Goal: Information Seeking & Learning: Learn about a topic

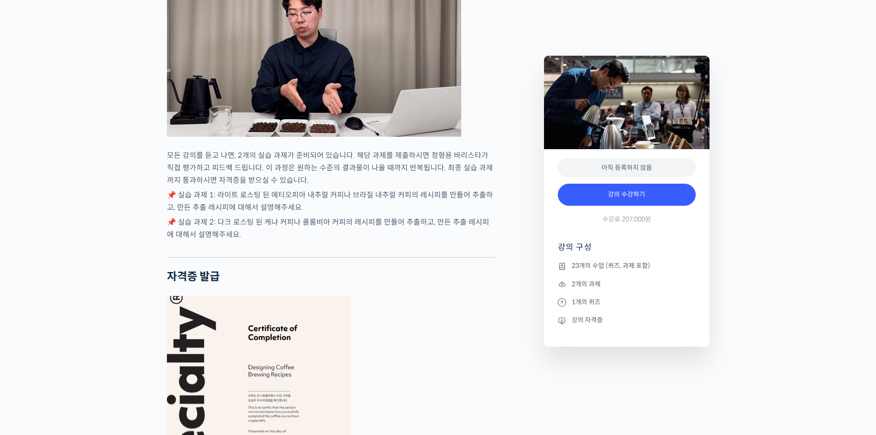
scroll to position [3266, 0]
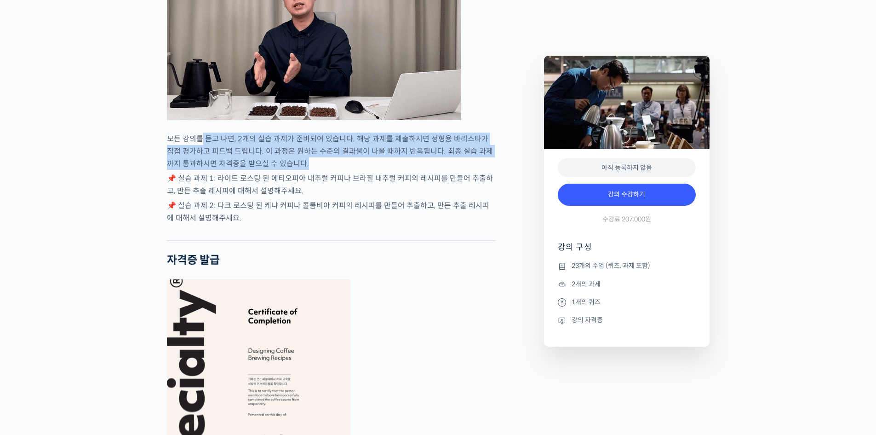
drag, startPoint x: 202, startPoint y: 147, endPoint x: 354, endPoint y: 176, distance: 155.1
click at [354, 170] on p "모든 강의를 듣고 나면, 2개의 실습 과제가 준비되어 있습니다. 해당 과제를 제출하시면 정형용 바리스타가 직접 평가하고 피드백 드립니다. 이 …" at bounding box center [331, 150] width 328 height 37
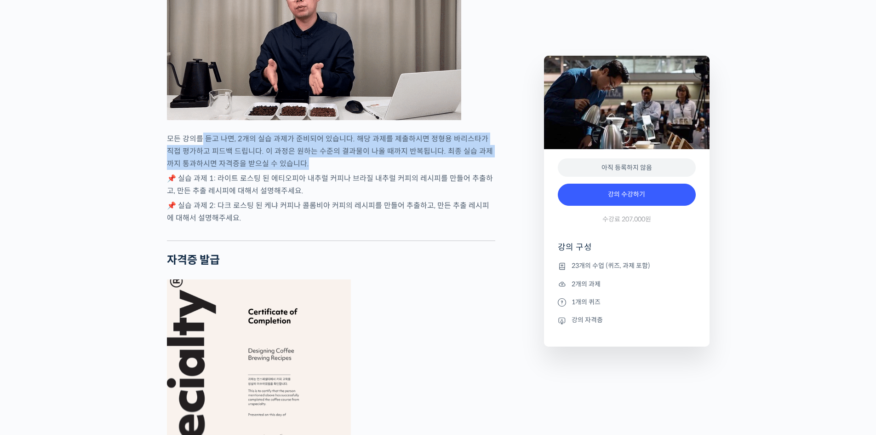
click at [355, 170] on p "모든 강의를 듣고 나면, 2개의 실습 과제가 준비되어 있습니다. 해당 과제를 제출하시면 정형용 바리스타가 직접 평가하고 피드백 드립니다. 이 …" at bounding box center [331, 150] width 328 height 37
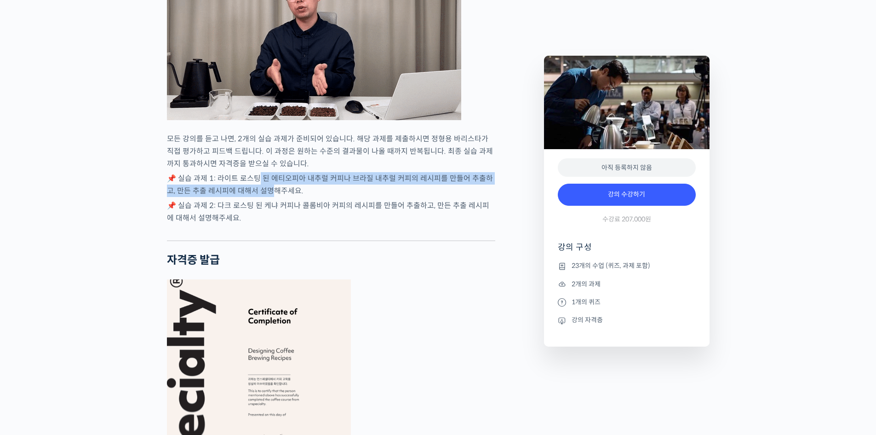
drag, startPoint x: 258, startPoint y: 188, endPoint x: 259, endPoint y: 202, distance: 14.8
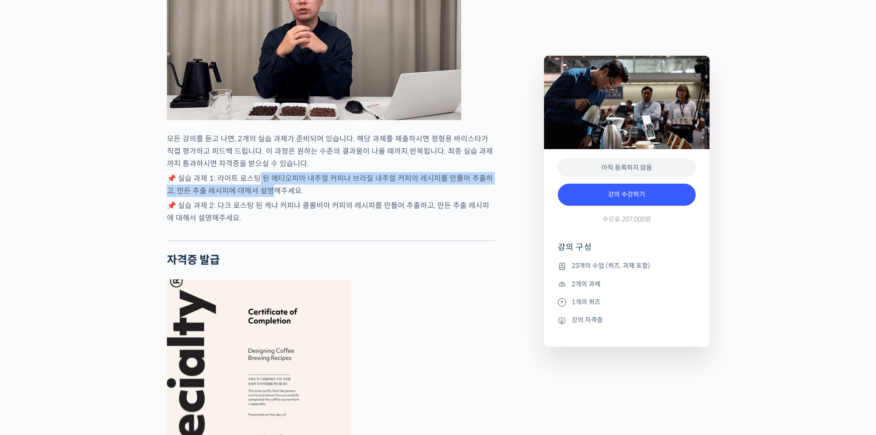
click at [259, 197] on p "📌 실습 과제 1: 라이트 로스팅 된 에티오피아 내추럴 커피나 브라질 내추럴 커피의 레시피를 만들어 추출하고, 만든 추출 레시피에 대해서 설명…" at bounding box center [331, 184] width 328 height 25
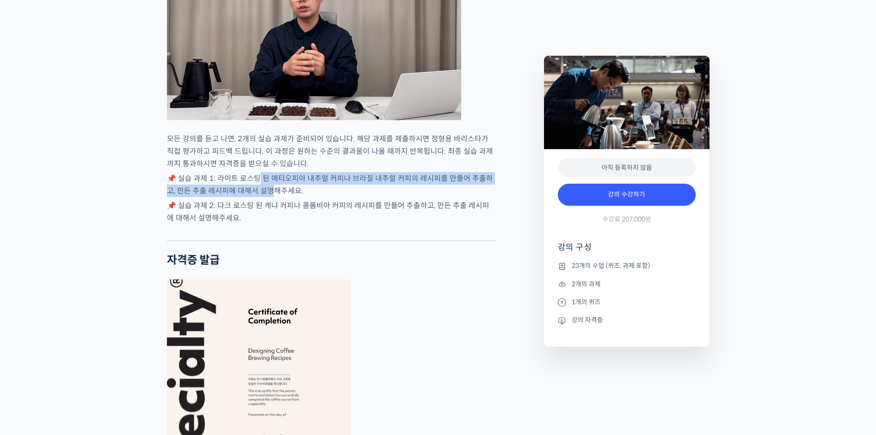
click at [259, 197] on p "📌 실습 과제 1: 라이트 로스팅 된 에티오피아 내추럴 커피나 브라질 내추럴 커피의 레시피를 만들어 추출하고, 만든 추출 레시피에 대해서 설명…" at bounding box center [331, 184] width 328 height 25
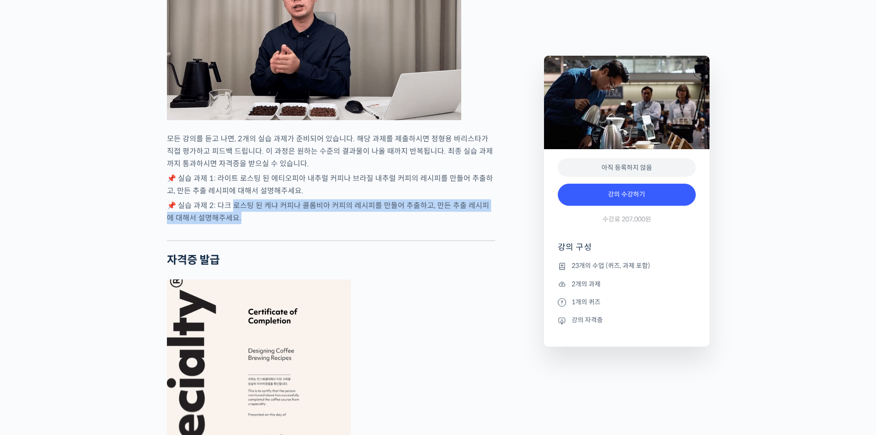
drag, startPoint x: 241, startPoint y: 209, endPoint x: 410, endPoint y: 231, distance: 170.7
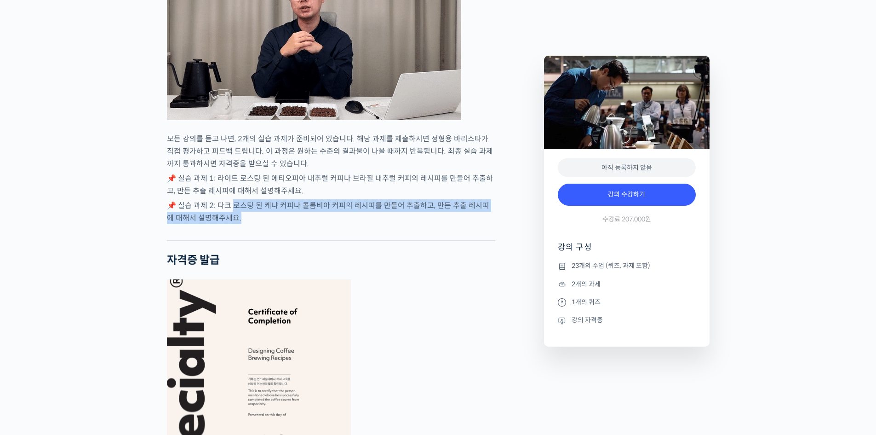
click at [410, 224] on p "📌 실습 과제 2: 다크 로스팅 된 케냐 커피나 콜롬비아 커피의 레시피를 만들어 추출하고, 만든 추출 레시피에 대해서 설명해주세요." at bounding box center [331, 211] width 328 height 25
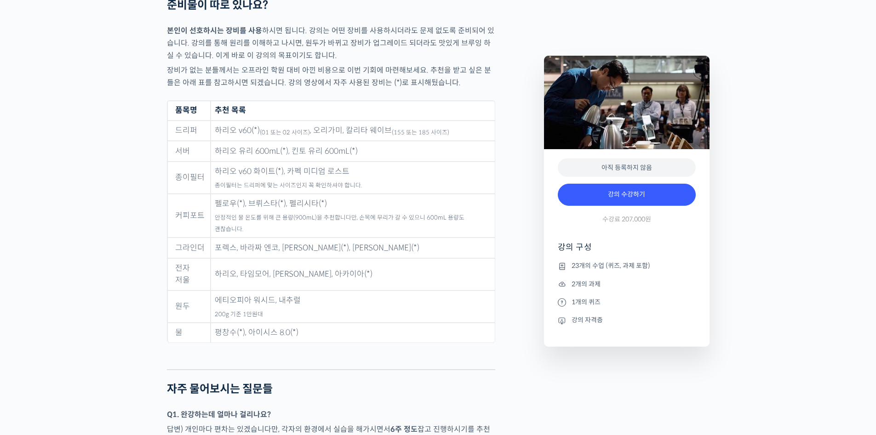
scroll to position [4324, 0]
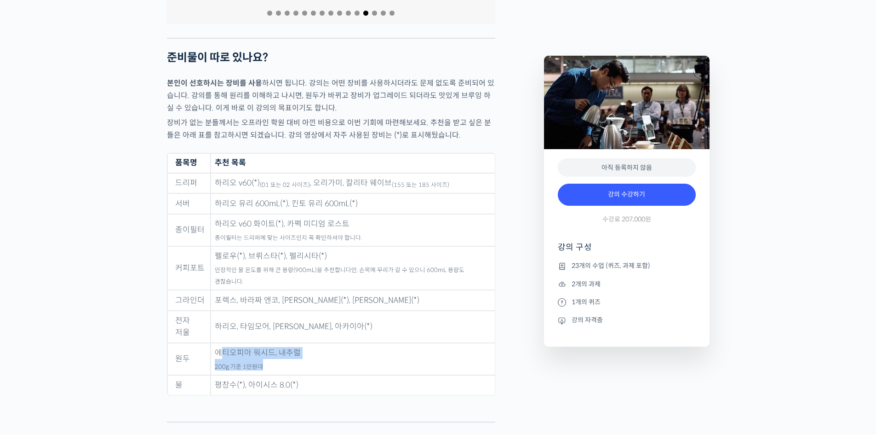
drag, startPoint x: 225, startPoint y: 325, endPoint x: 317, endPoint y: 340, distance: 93.1
click at [317, 343] on td "에티오피아 워시드, 내추럴 200g 기준 1만원대" at bounding box center [353, 359] width 284 height 32
drag, startPoint x: 277, startPoint y: 201, endPoint x: 219, endPoint y: 204, distance: 58.0
click at [219, 204] on td "하리오 유리 600mL(*), 킨토 유리 600mL(*)" at bounding box center [353, 203] width 284 height 21
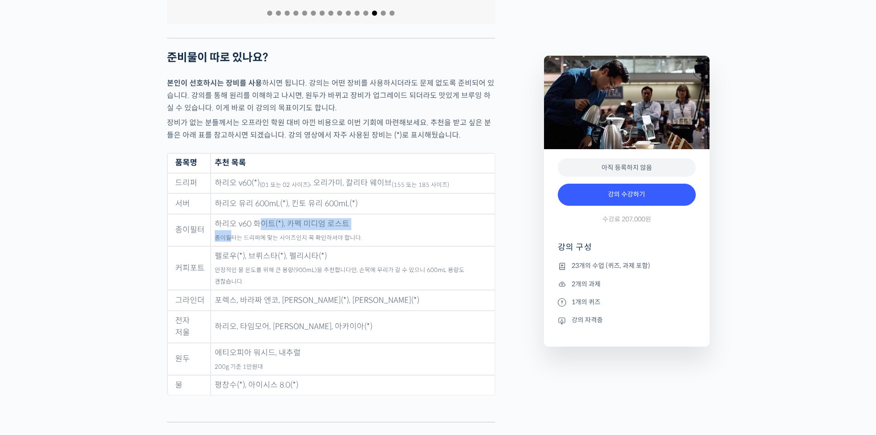
drag, startPoint x: 229, startPoint y: 227, endPoint x: 264, endPoint y: 220, distance: 36.0
click at [264, 220] on td "하리오 v60 화이트(*), 카펙 미디엄 로스트 종이필터는 드리퍼에 맞는 사이즈인지 꼭 확인하셔야 합니다." at bounding box center [353, 230] width 284 height 32
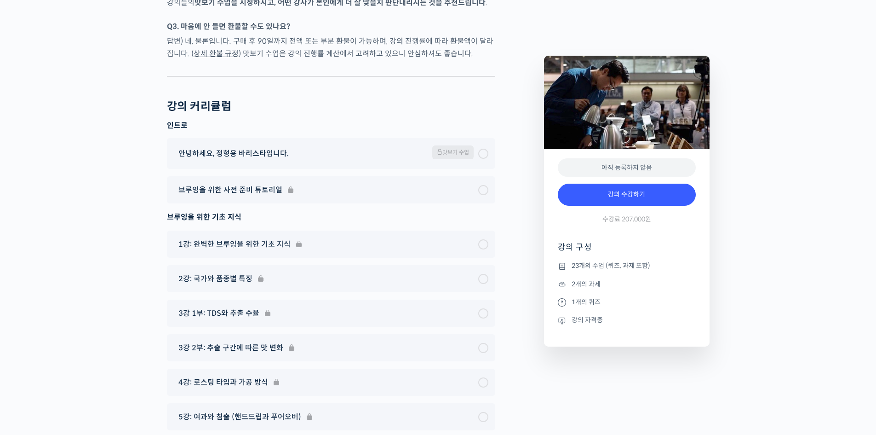
scroll to position [5014, 0]
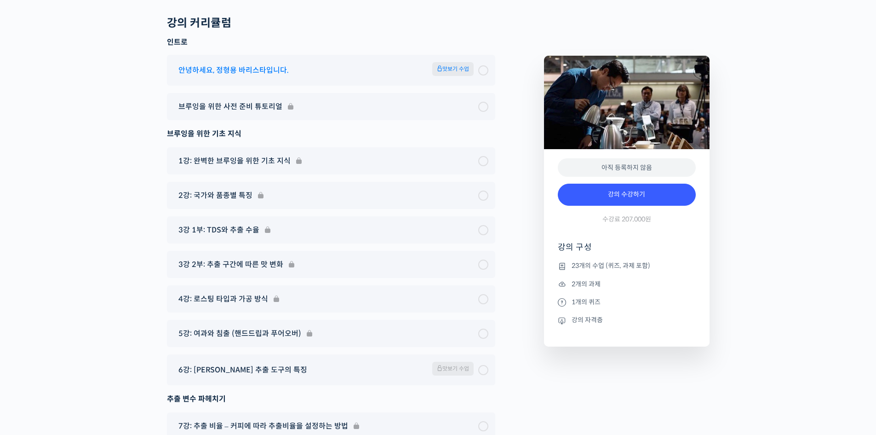
click at [462, 62] on span "맛보기 수업" at bounding box center [452, 69] width 41 height 14
